Goal: Task Accomplishment & Management: Complete application form

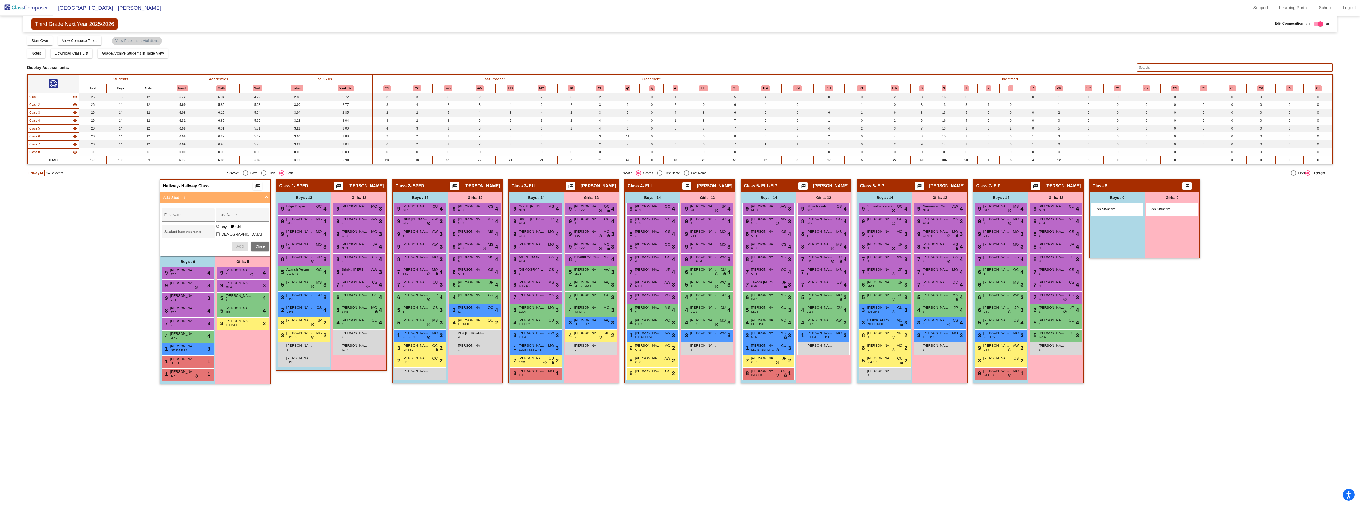
click at [26, 6] on img at bounding box center [26, 8] width 53 height 16
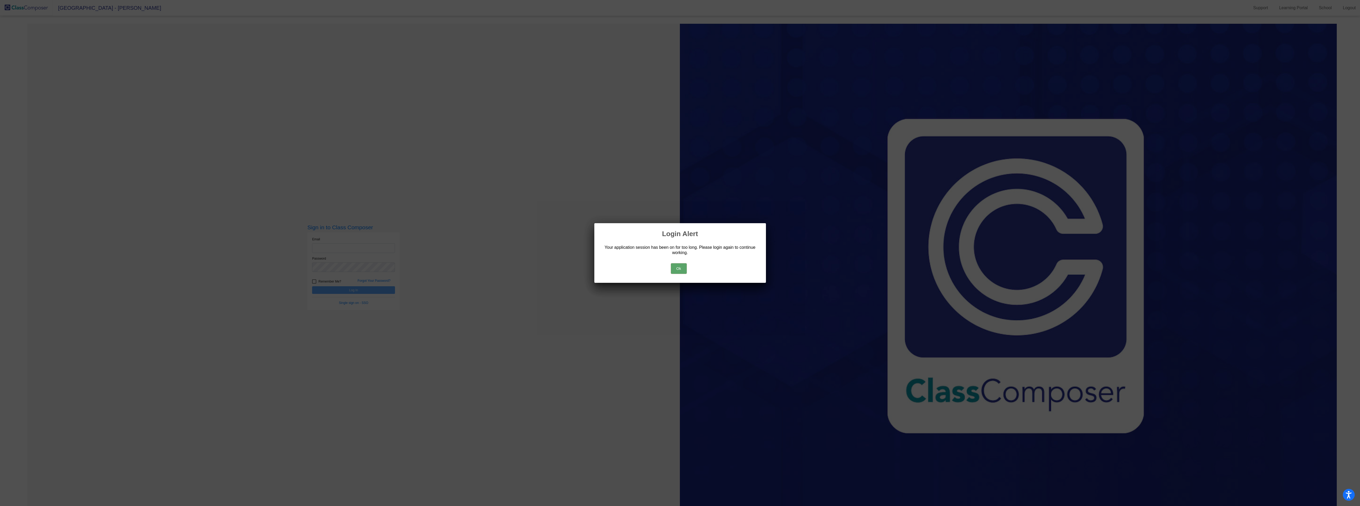
click at [690, 265] on div "Ok" at bounding box center [679, 267] width 159 height 18
click at [676, 269] on button "Ok" at bounding box center [679, 268] width 16 height 11
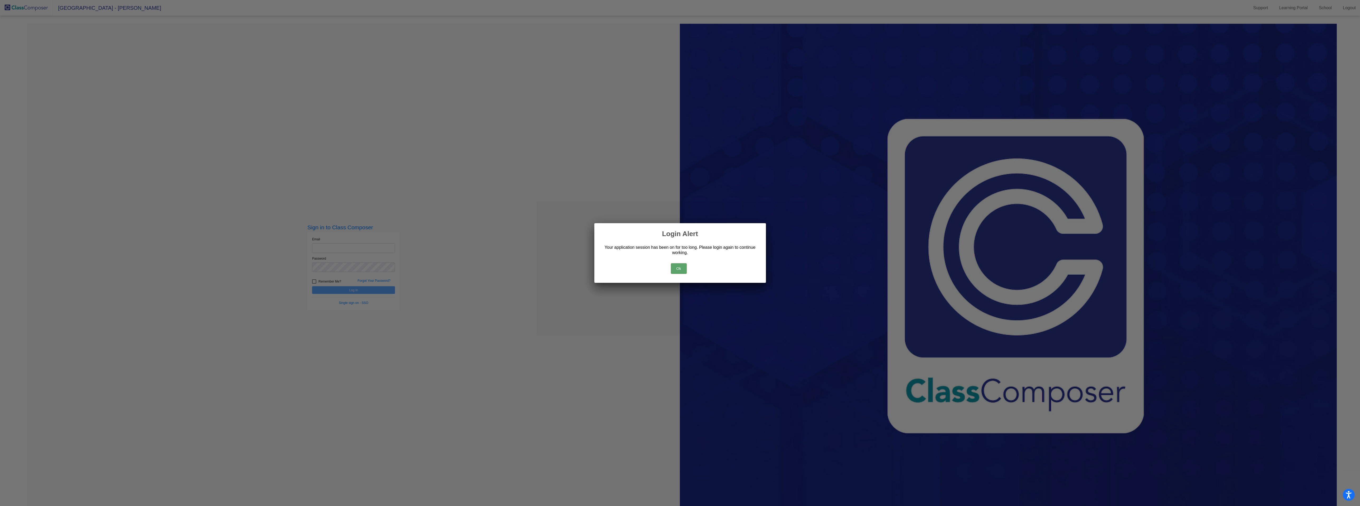
click at [676, 268] on button "Ok" at bounding box center [679, 268] width 16 height 11
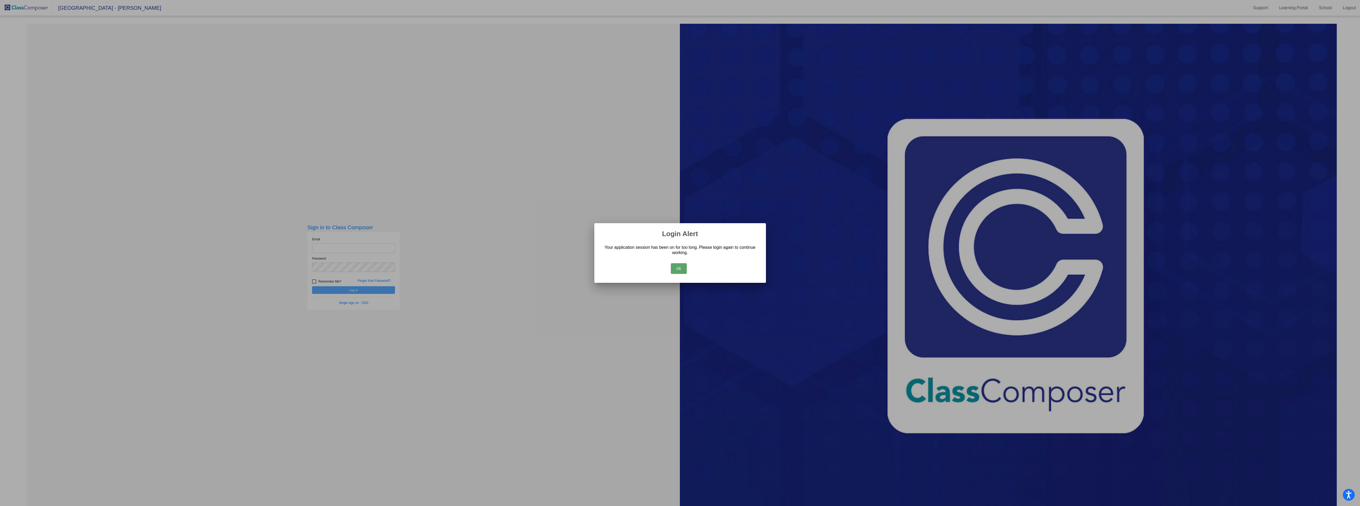
click at [338, 248] on div at bounding box center [680, 253] width 1360 height 506
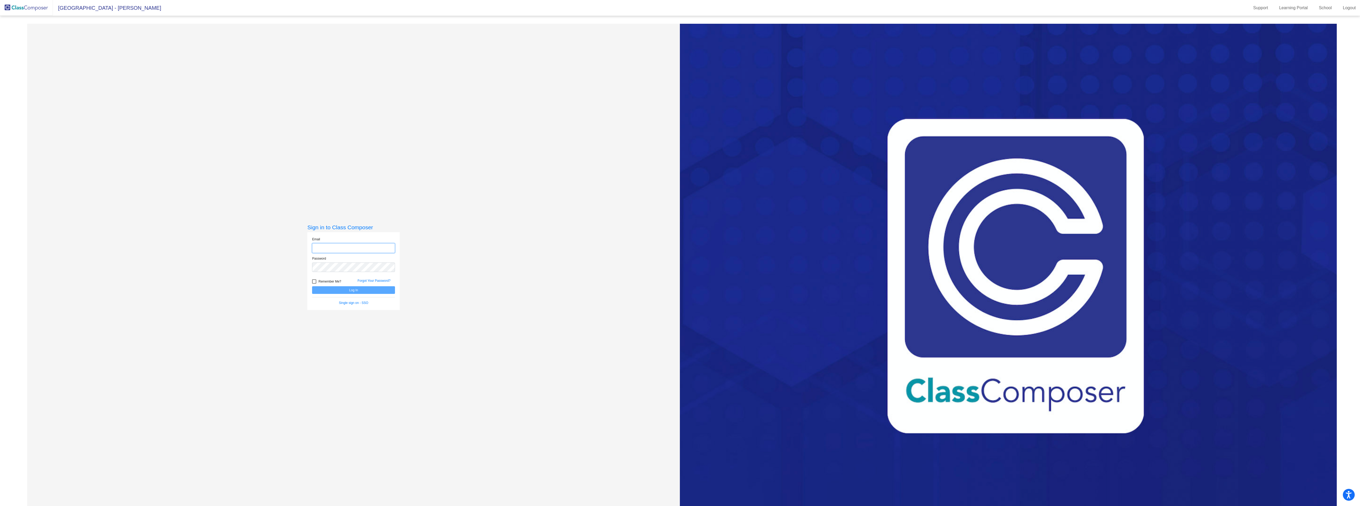
click at [335, 247] on input "email" at bounding box center [353, 248] width 83 height 10
type input "[EMAIL_ADDRESS][DOMAIN_NAME]"
click at [312, 286] on button "Log In" at bounding box center [353, 290] width 83 height 8
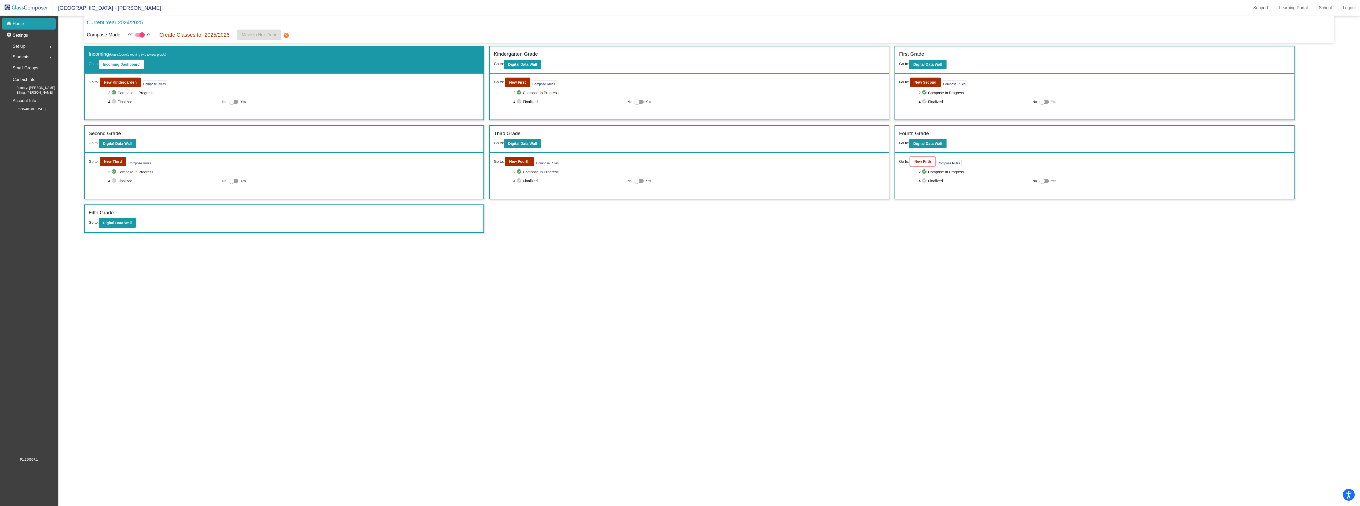
click at [918, 163] on b "New Fifth" at bounding box center [922, 161] width 17 height 4
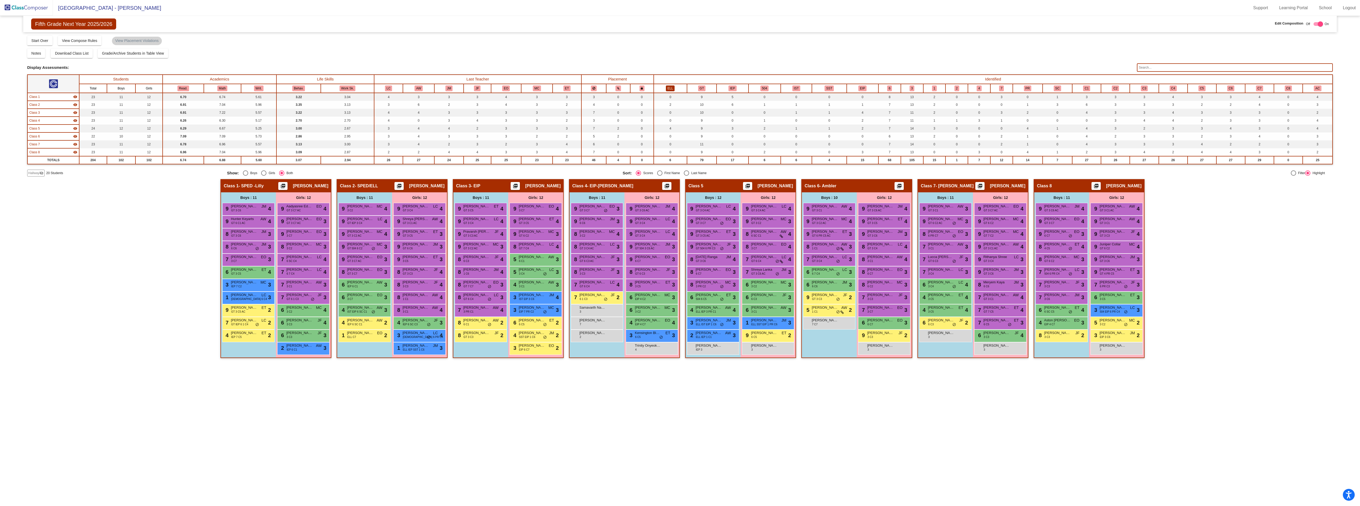
click at [666, 88] on button "ELL" at bounding box center [670, 89] width 9 height 6
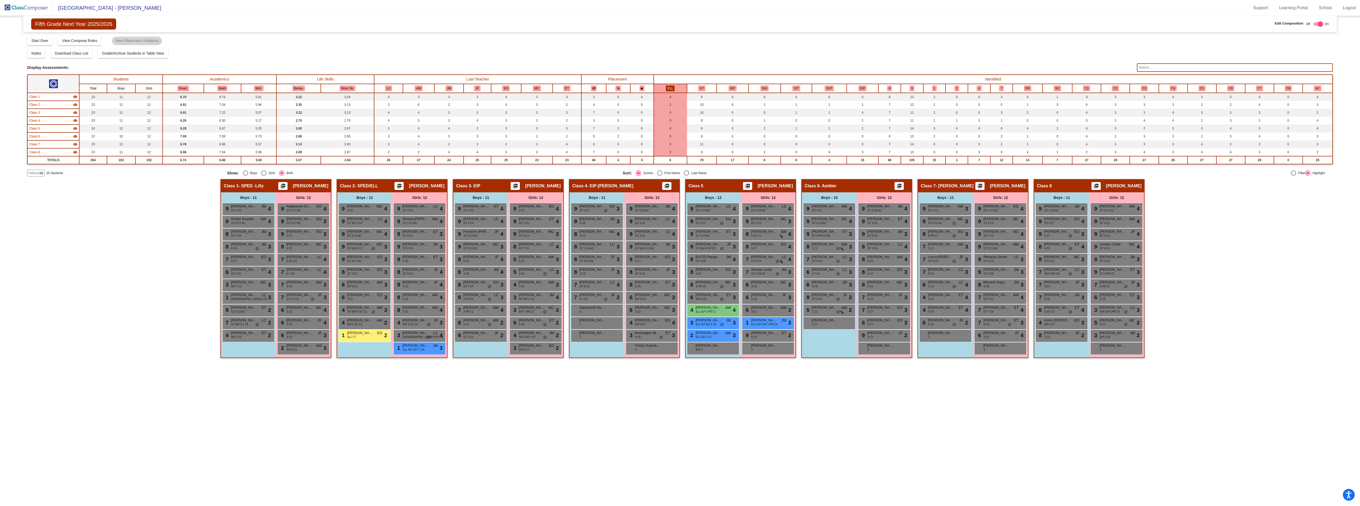
click at [34, 174] on span "Hallway" at bounding box center [33, 173] width 11 height 5
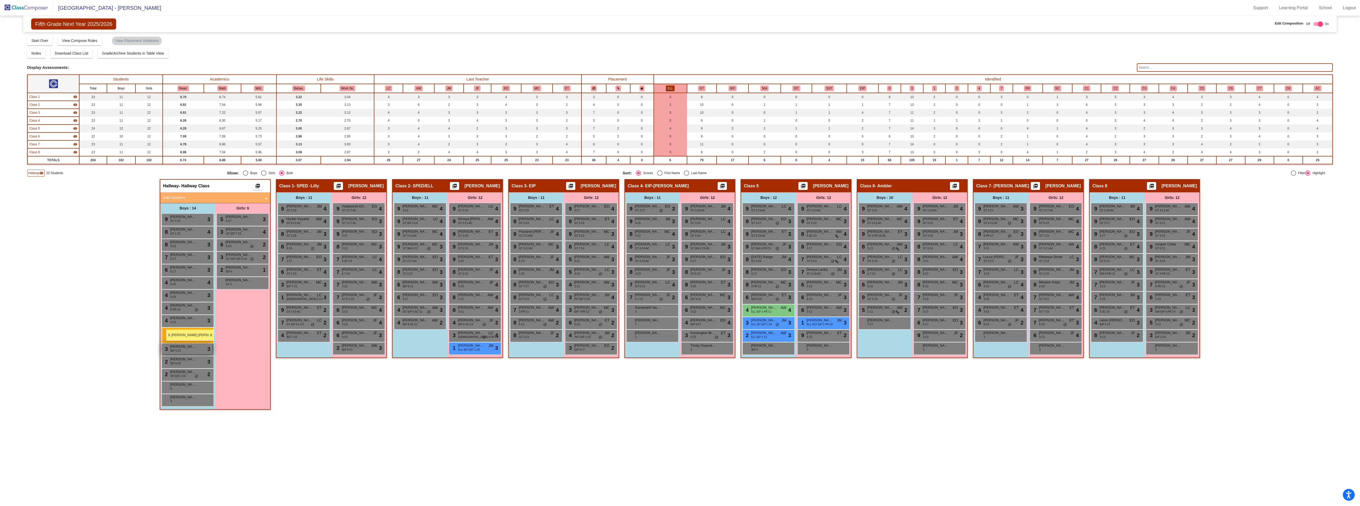
drag, startPoint x: 410, startPoint y: 337, endPoint x: 166, endPoint y: 329, distance: 244.8
click at [195, 197] on mat-panel-title "Add Student" at bounding box center [212, 198] width 98 height 6
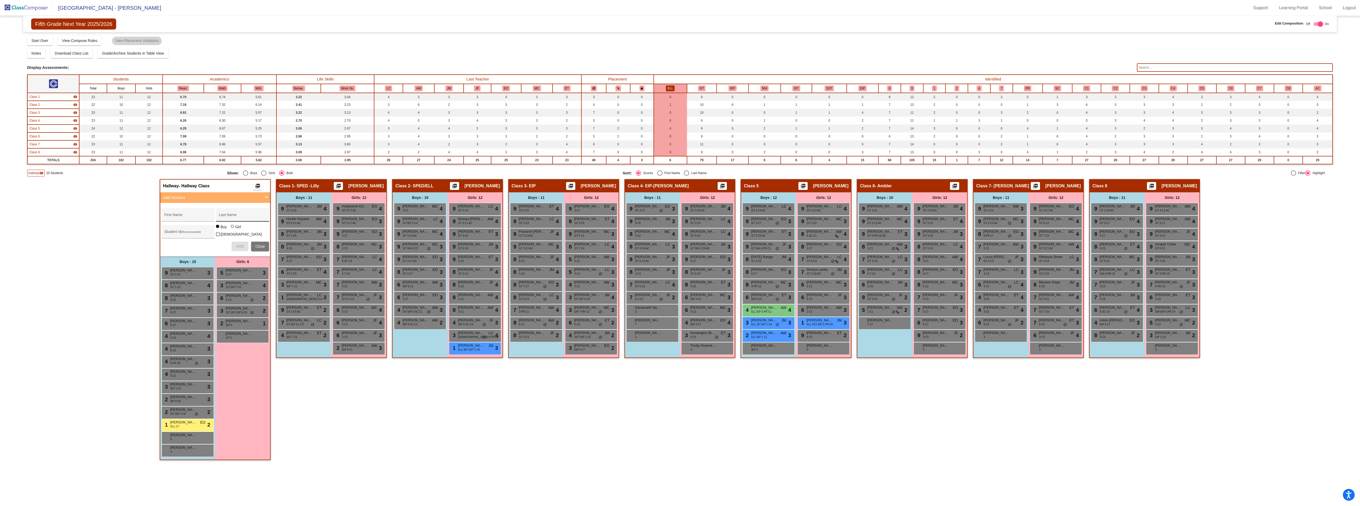
click at [225, 217] on input "Last Name" at bounding box center [243, 217] width 48 height 4
paste input "Akyasan"
type input "Akyasan"
click at [184, 218] on input "First Name" at bounding box center [188, 217] width 48 height 4
type input "Hira"
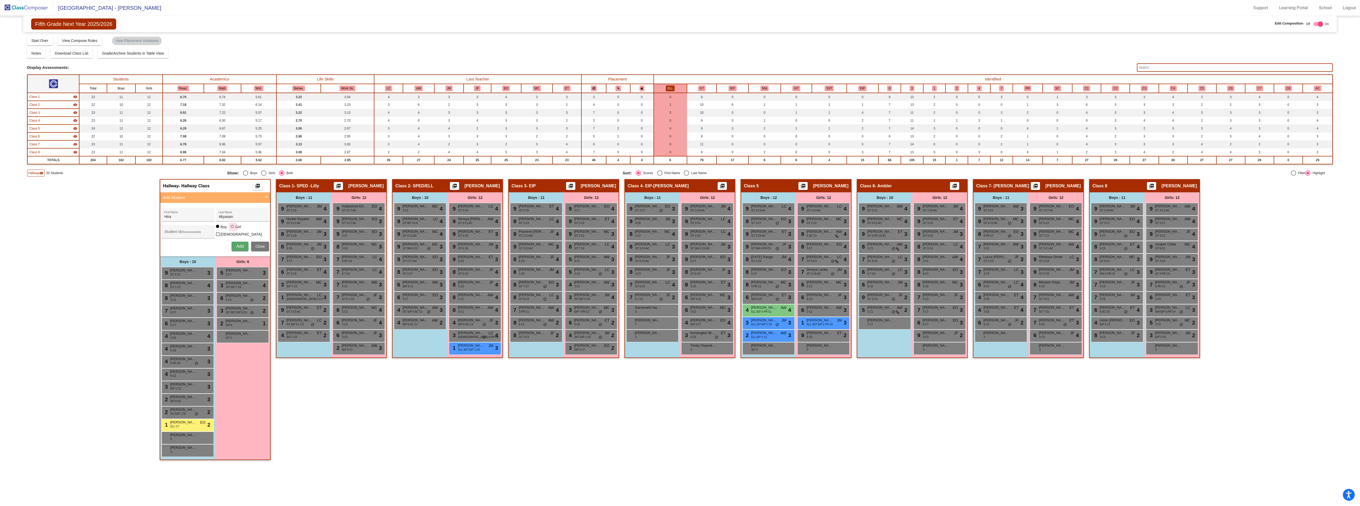
click at [232, 226] on div at bounding box center [232, 226] width 0 height 0
click at [233, 229] on input "Girl" at bounding box center [233, 229] width 0 height 0
radio input "true"
click at [236, 244] on span "Add" at bounding box center [239, 246] width 7 height 4
click at [235, 331] on span "Hira Akyasan" at bounding box center [238, 333] width 26 height 5
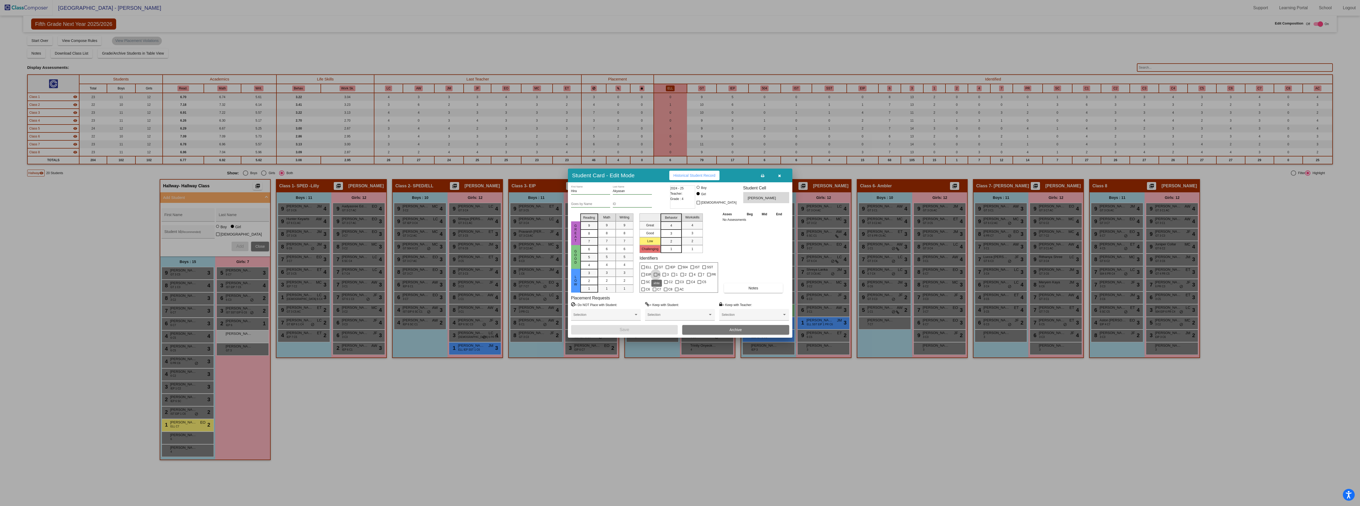
click at [654, 274] on div at bounding box center [655, 275] width 4 height 4
click at [655, 277] on input "6" at bounding box center [655, 277] width 0 height 0
checkbox input "true"
click at [645, 266] on div at bounding box center [643, 268] width 4 height 4
click at [643, 269] on input "ELL" at bounding box center [643, 269] width 0 height 0
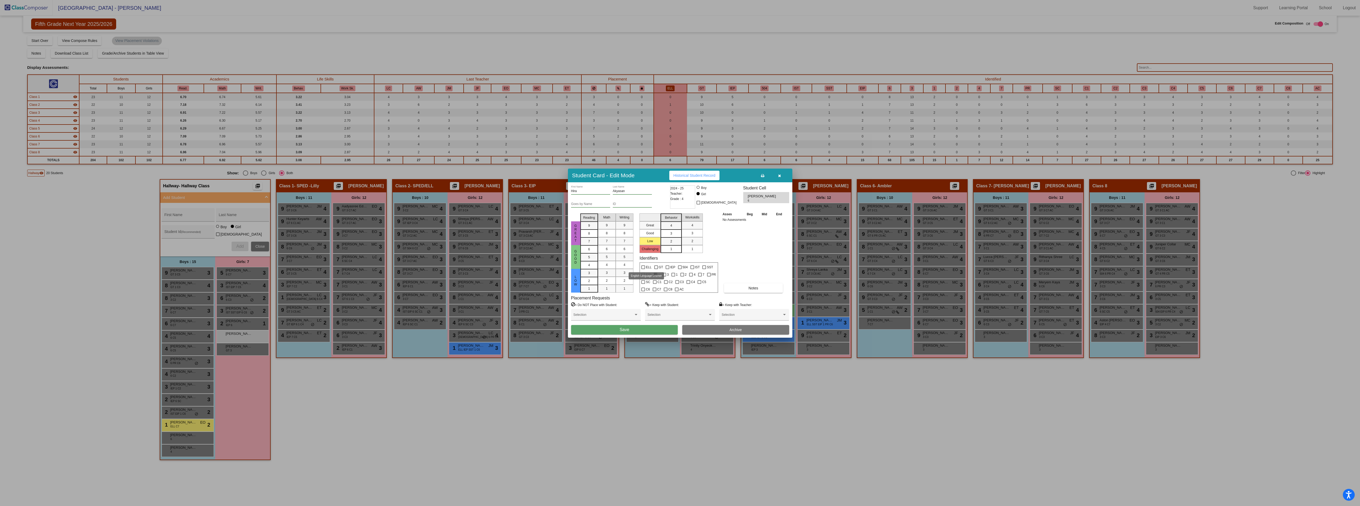
checkbox input "true"
click at [642, 329] on button "Save" at bounding box center [624, 330] width 107 height 10
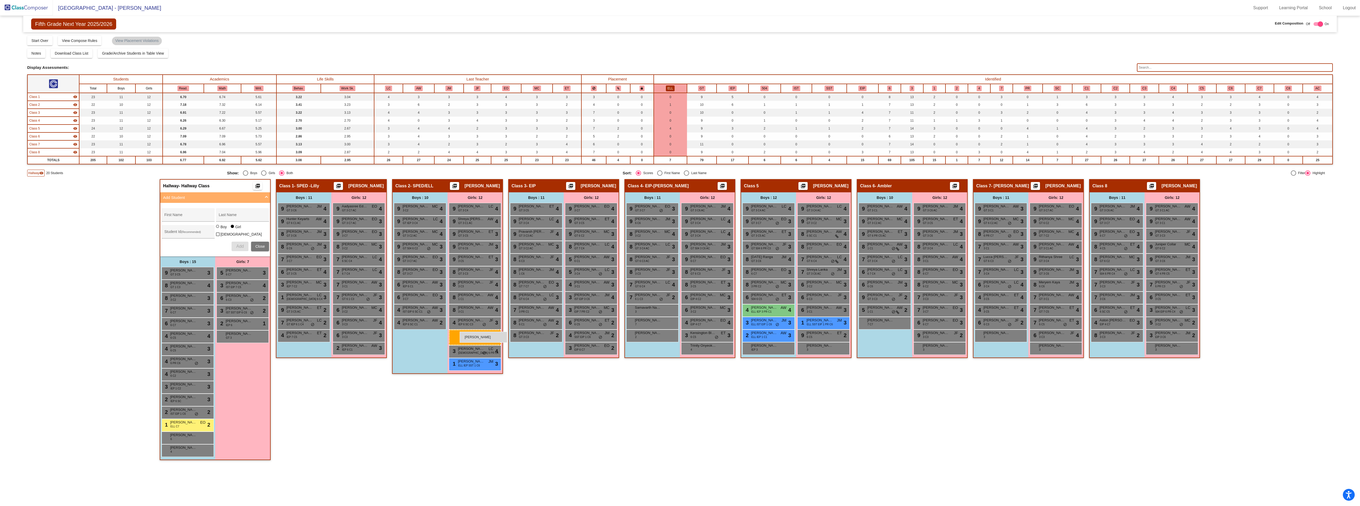
drag, startPoint x: 239, startPoint y: 336, endPoint x: 458, endPoint y: 332, distance: 219.1
